Goal: Transaction & Acquisition: Purchase product/service

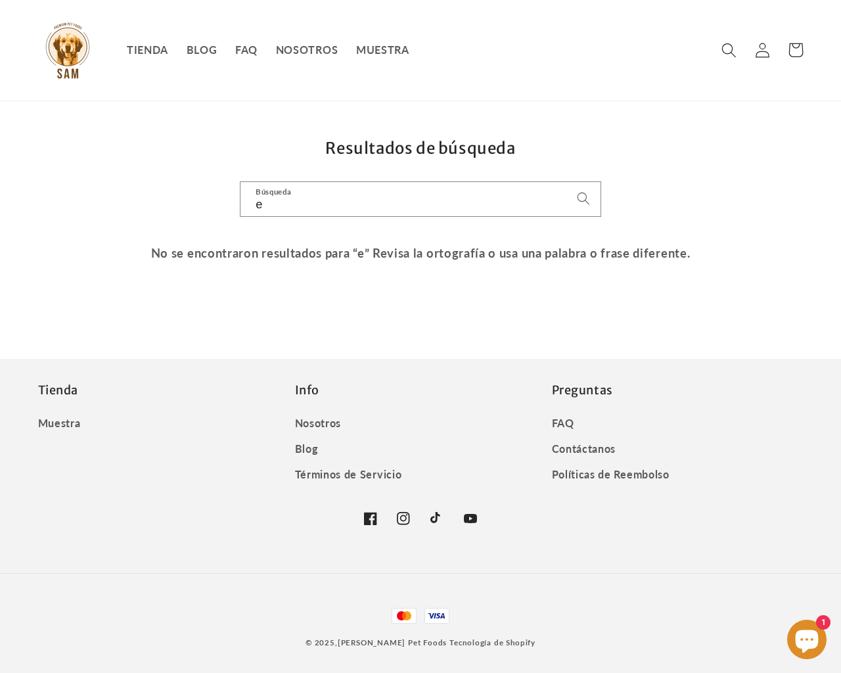
type input "e"
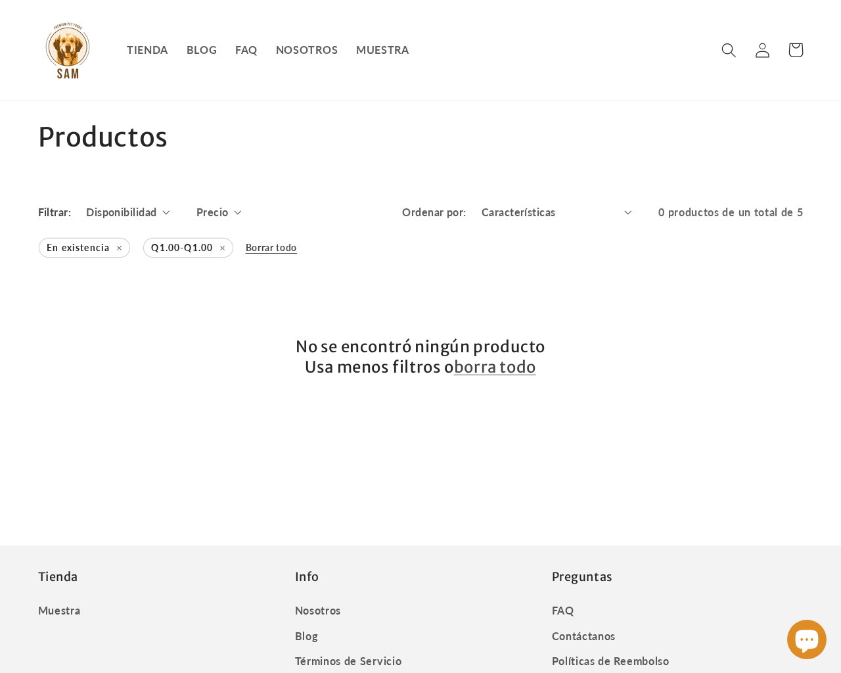
scroll to position [187, 0]
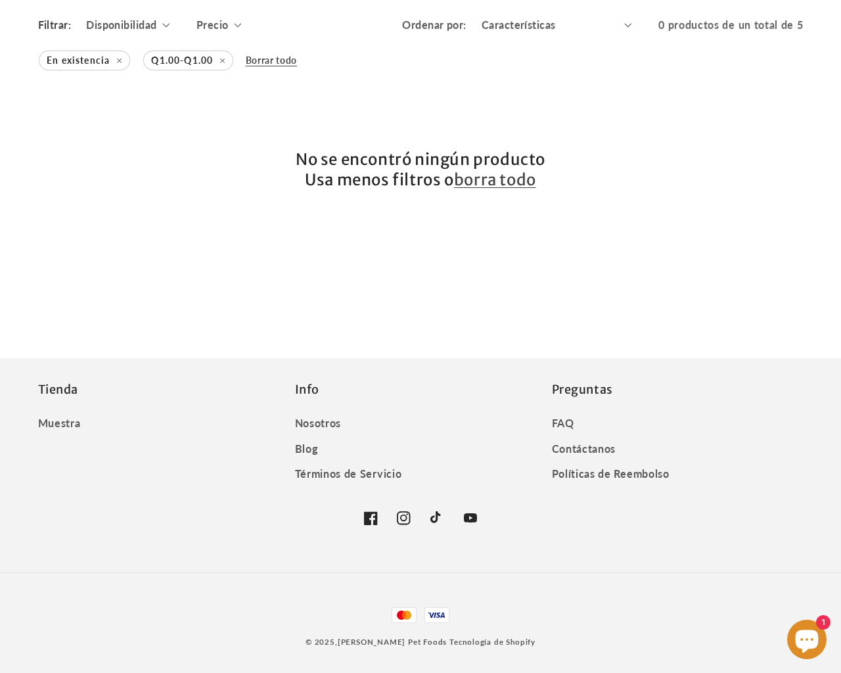
type input "e"
checkbox input "true"
type input "1"
checkbox input "false"
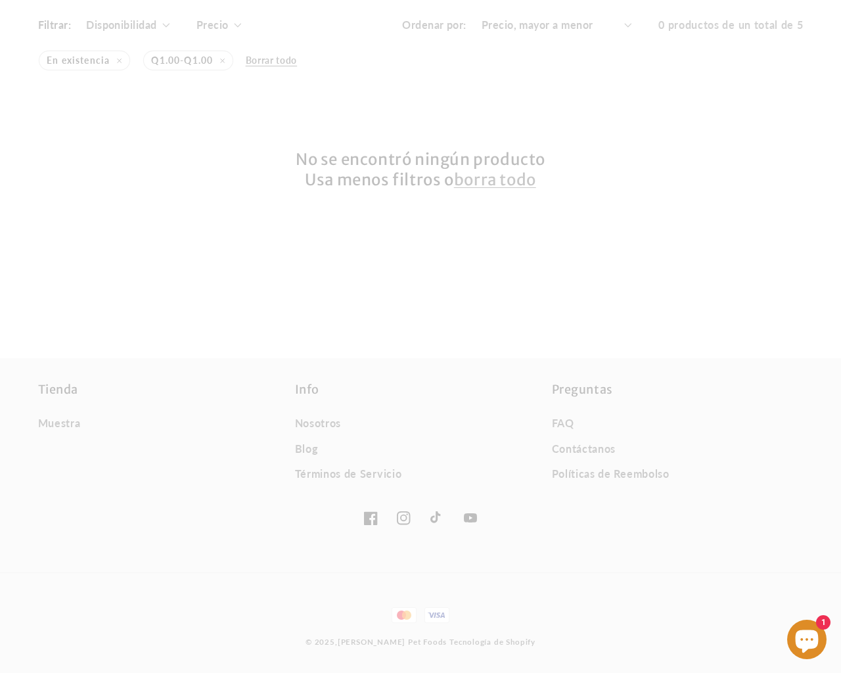
select select "price-descending"
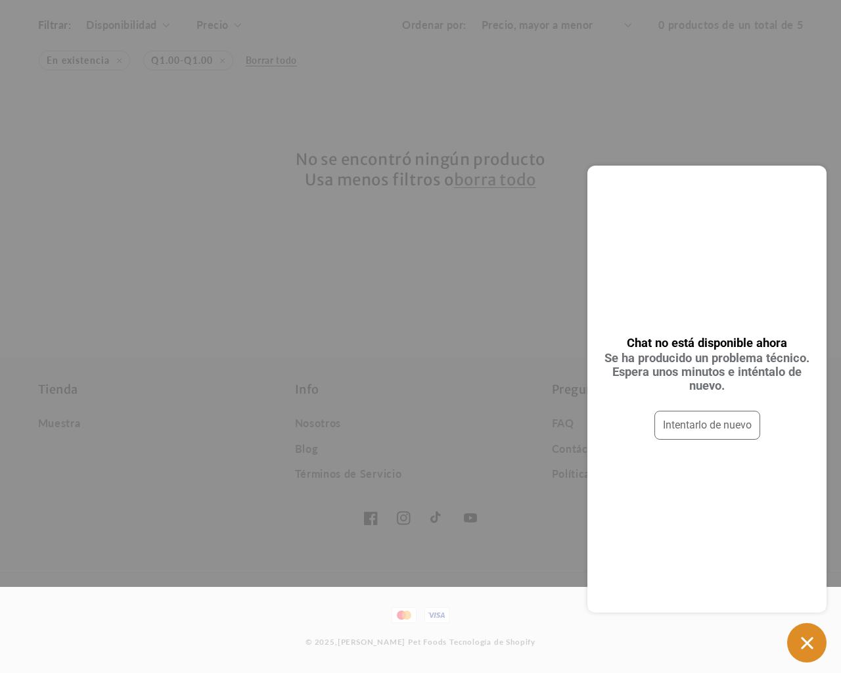
scroll to position [187, 0]
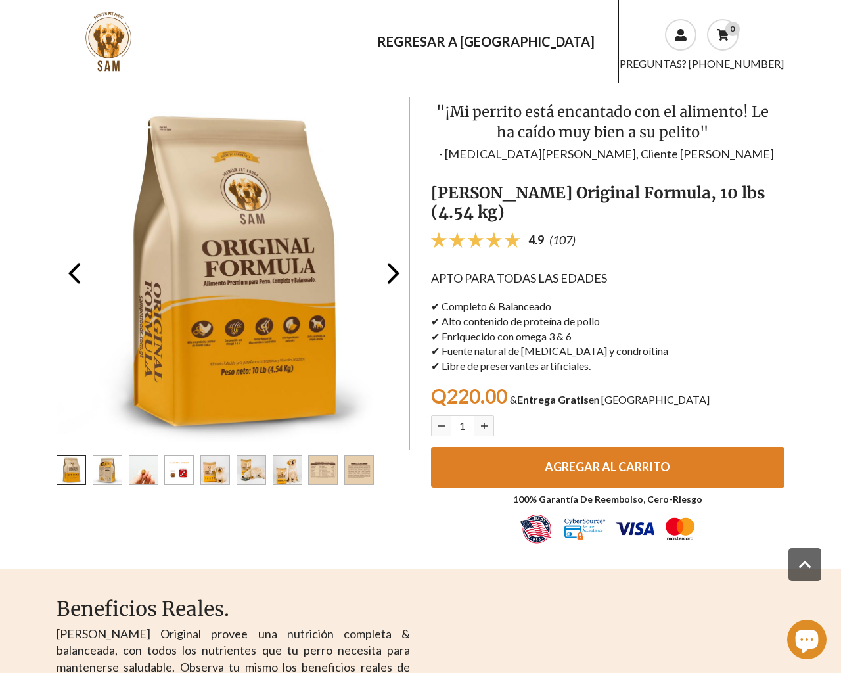
scroll to position [1984, 0]
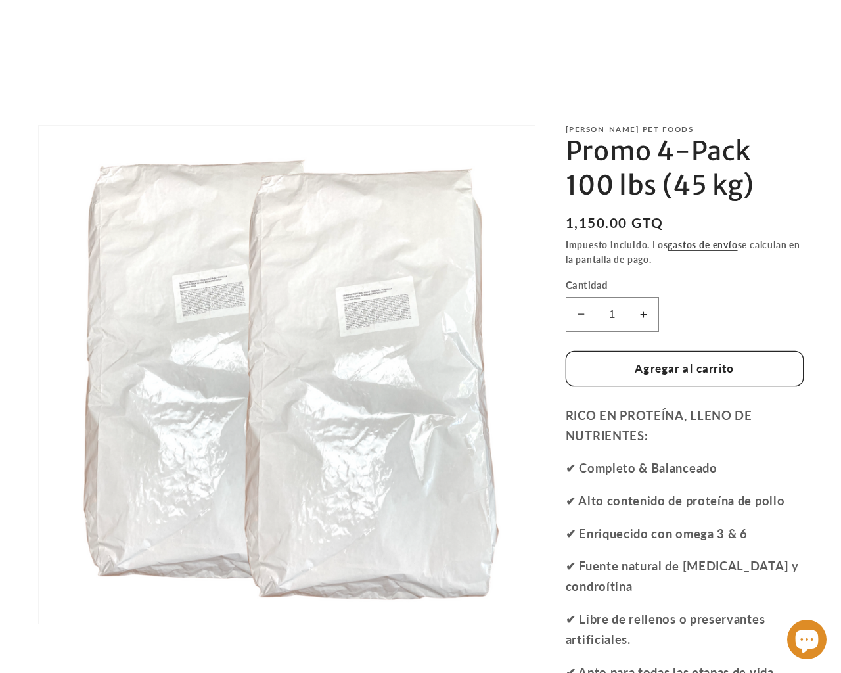
scroll to position [1536, 0]
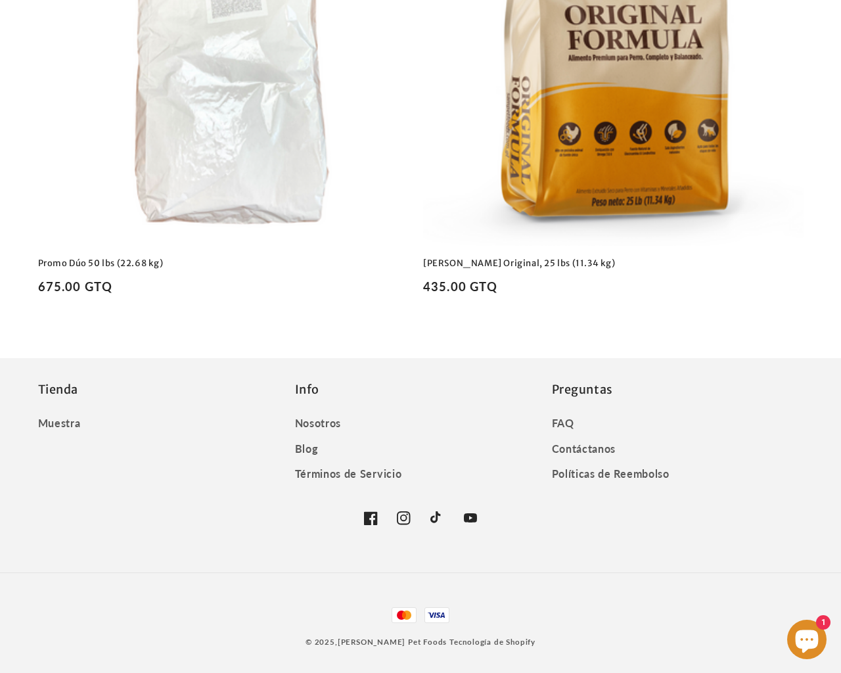
type input "e"
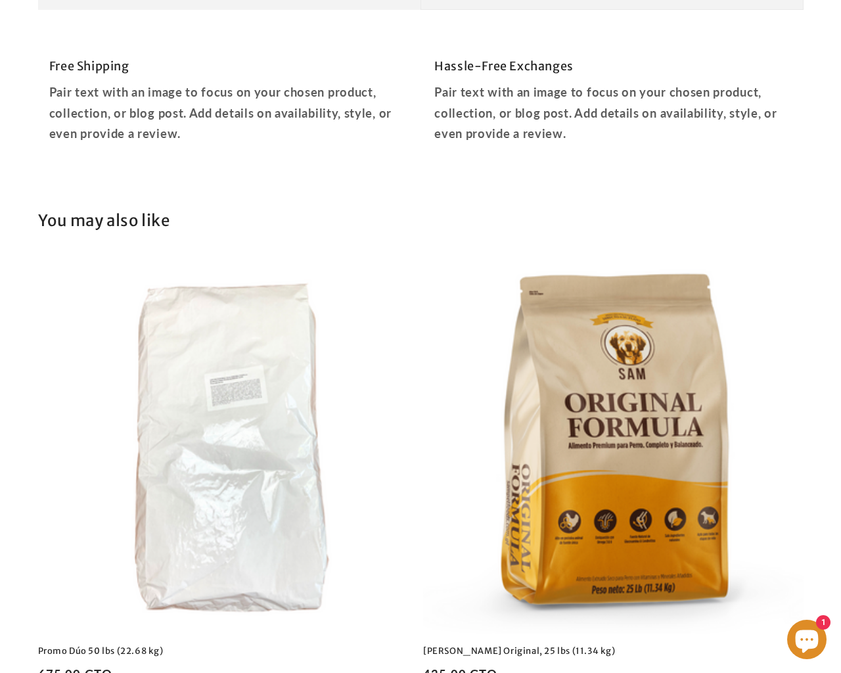
type input "2"
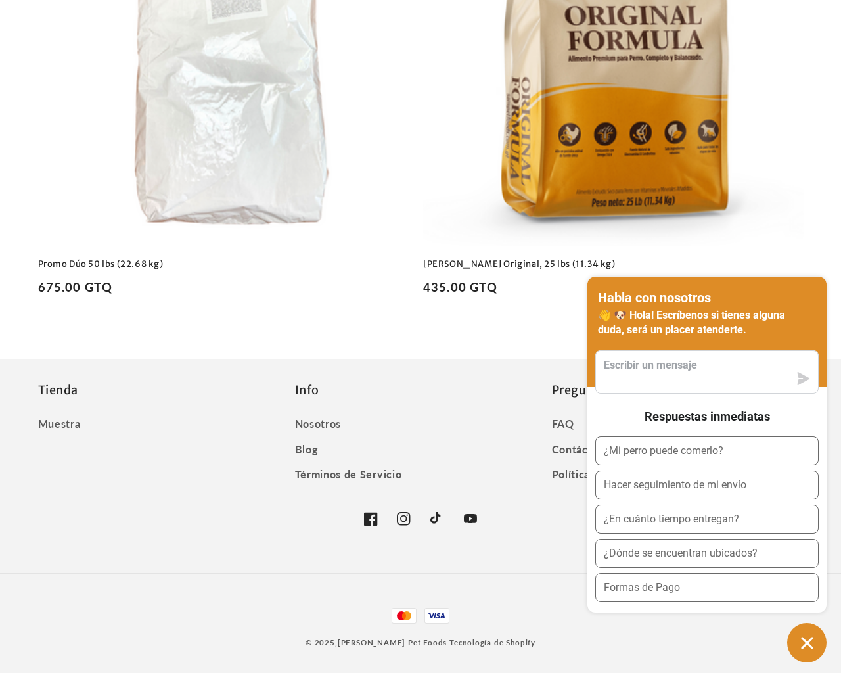
scroll to position [1581, 0]
type textarea "e"
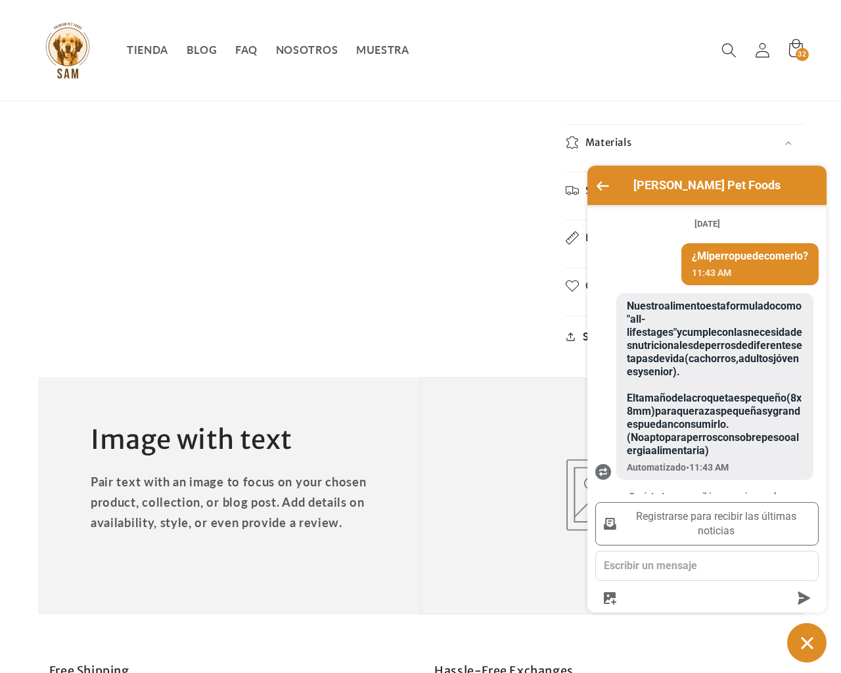
scroll to position [164, 0]
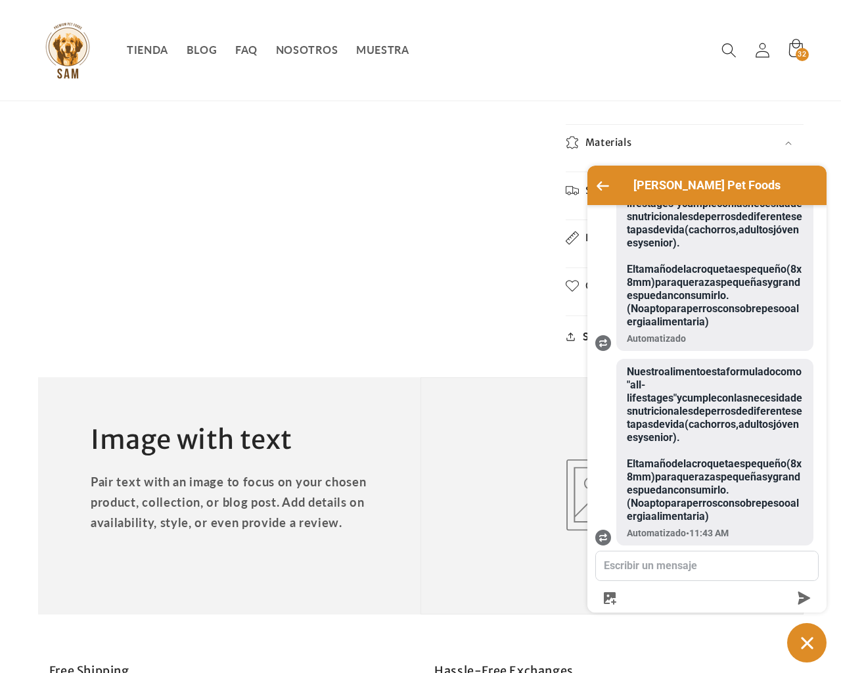
type textarea "e"
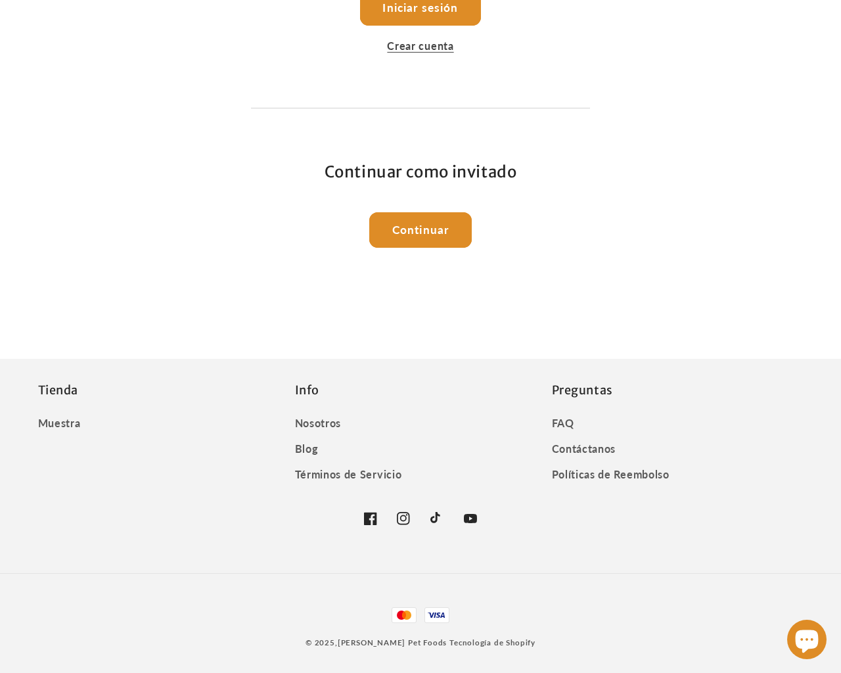
scroll to position [362, 0]
type input "e"
type input "[EMAIL_ADDRESS][DOMAIN_NAME]"
